Goal: Ask a question

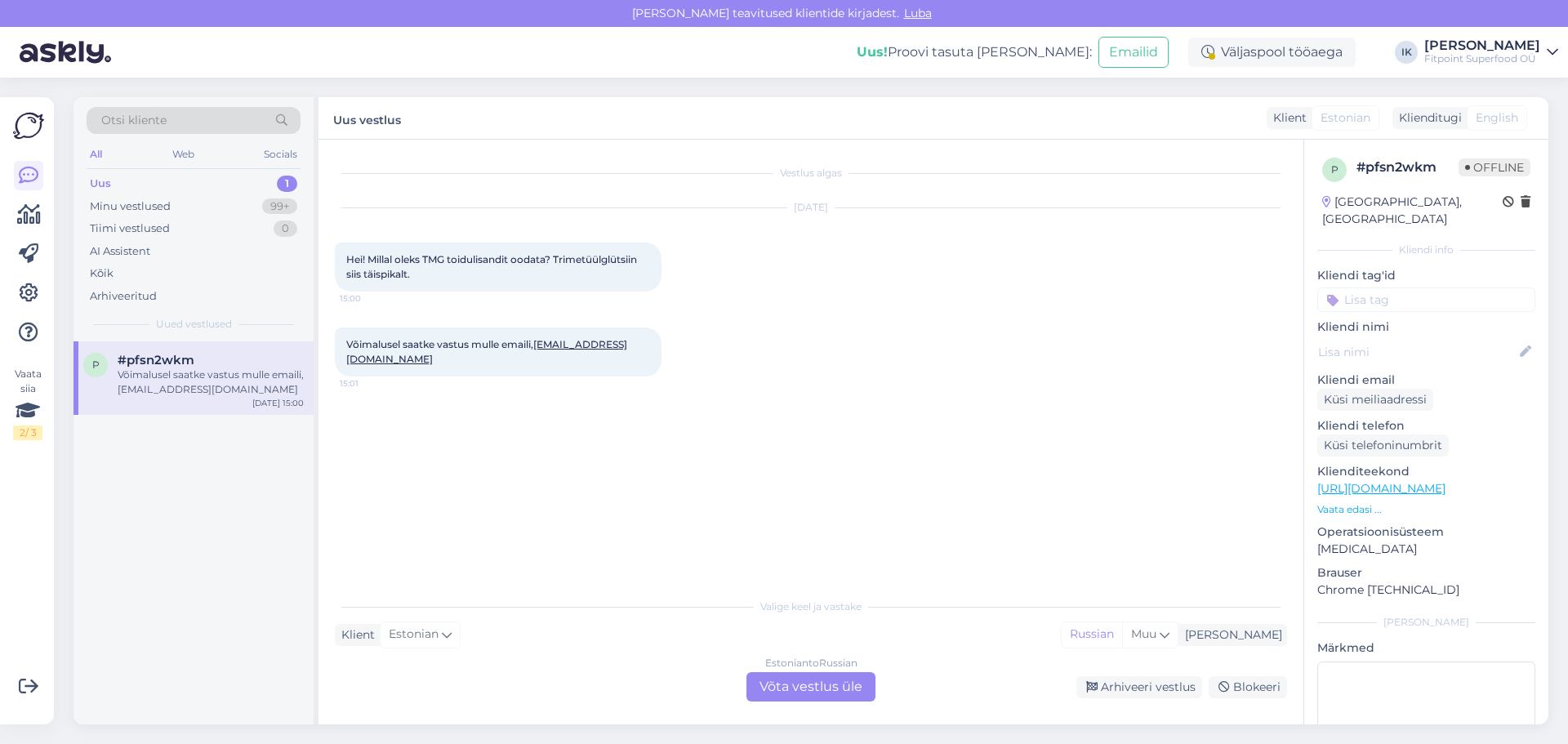
click at [803, 686] on div "Estonian to Russian Võta vestlus üle" at bounding box center [811, 686] width 129 height 29
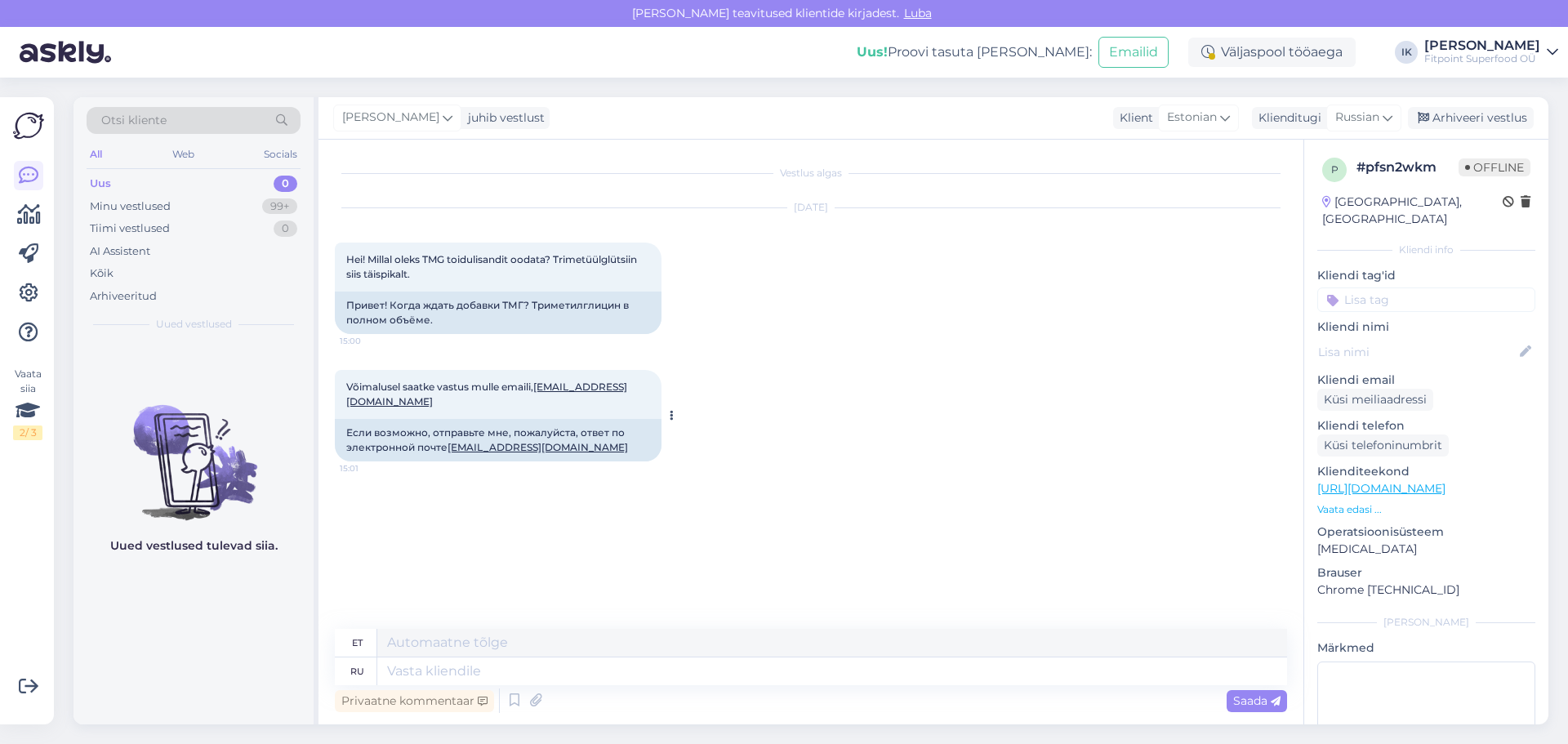
click at [529, 447] on link "toomas.reinumagi@gmail.com" at bounding box center [538, 447] width 180 height 13
drag, startPoint x: 507, startPoint y: 406, endPoint x: 347, endPoint y: 397, distance: 160.3
click at [347, 397] on div "Võimalusel saatke vastus mulle emaili, toomas.reinumagi@gmail.com 15:01" at bounding box center [498, 394] width 326 height 49
copy link "toomas.reinumagi@gmail.com"
click at [895, 358] on div "Võimalusel saatke vastus mulle emaili, toomas.reinumagi@gmail.com 15:01 Если во…" at bounding box center [811, 416] width 952 height 128
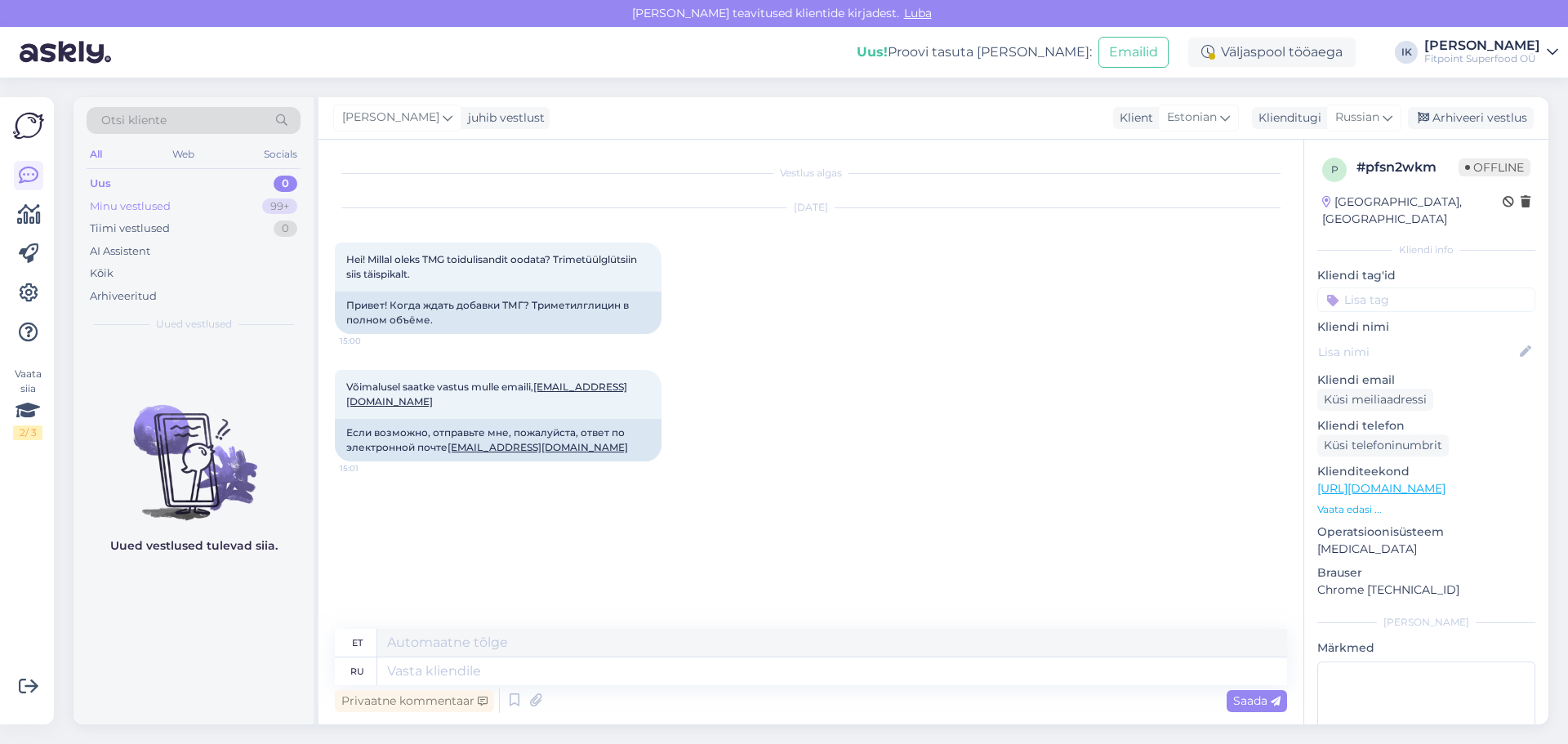
click at [149, 205] on div "Minu vestlused" at bounding box center [130, 207] width 81 height 17
